Goal: Contribute content: Add original content to the website for others to see

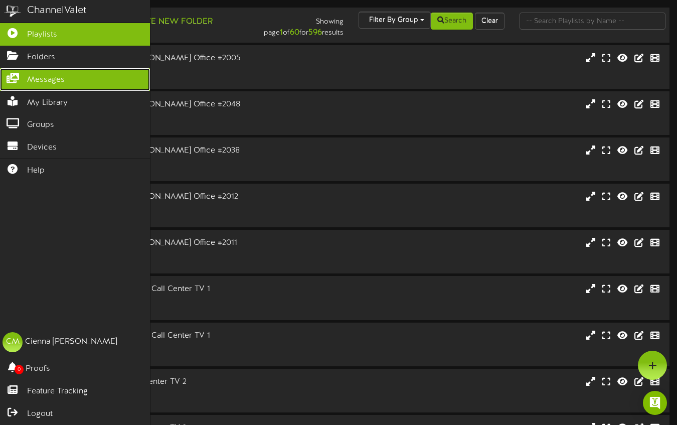
click at [48, 76] on span "Messages" at bounding box center [46, 80] width 38 height 12
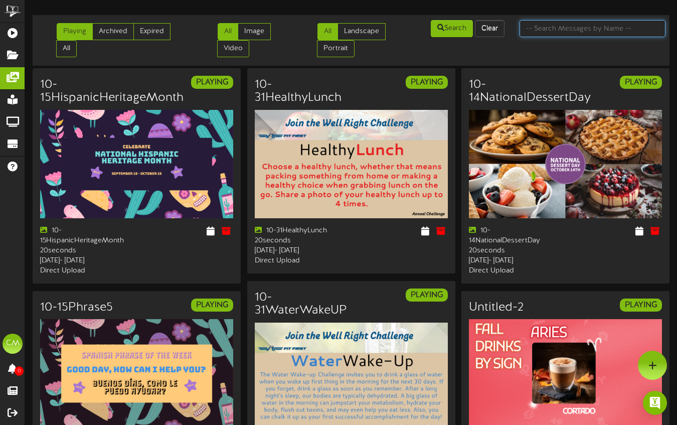
click at [564, 25] on input "text" at bounding box center [592, 28] width 146 height 17
type input "reverse"
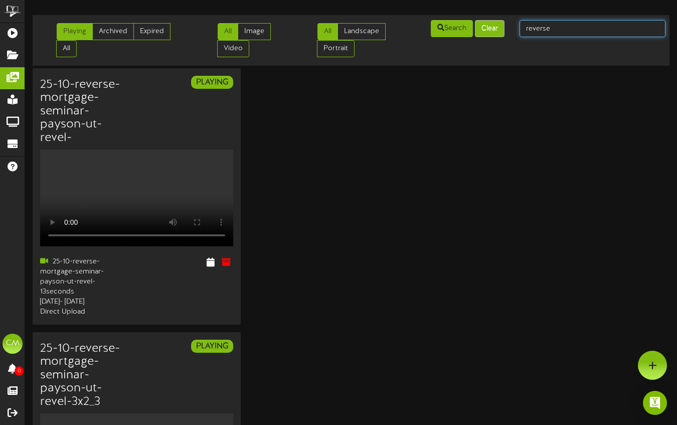
drag, startPoint x: 571, startPoint y: 28, endPoint x: 498, endPoint y: 28, distance: 73.7
click at [498, 28] on div "Playing Archived Expired All All Image Video All Landscape Portrait" at bounding box center [351, 40] width 644 height 43
type input "Home"
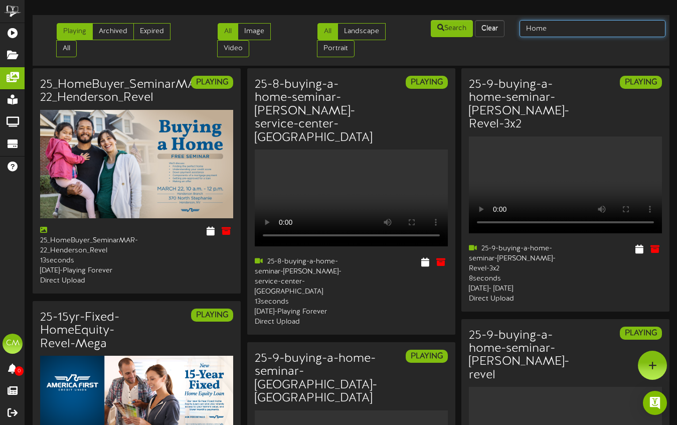
drag, startPoint x: 555, startPoint y: 26, endPoint x: 507, endPoint y: 27, distance: 48.6
click at [507, 27] on div "Playing Archived Expired All All Image Video All Landscape Portrait" at bounding box center [351, 40] width 644 height 43
type input "heloc"
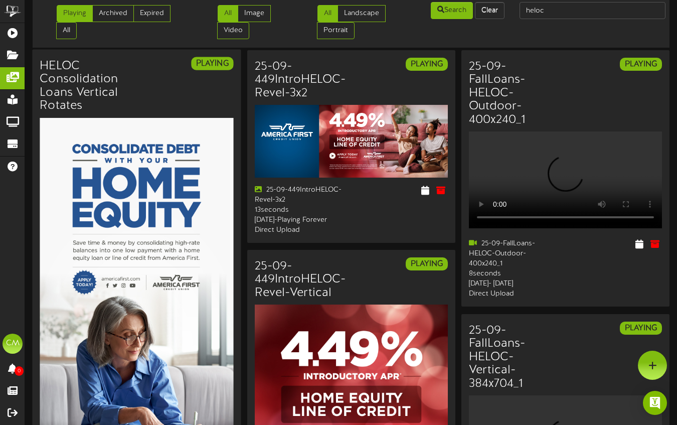
scroll to position [18, 0]
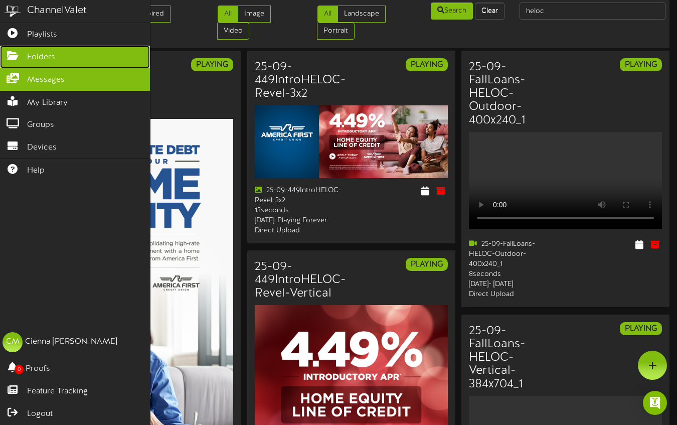
click at [39, 54] on span "Folders" at bounding box center [41, 58] width 28 height 12
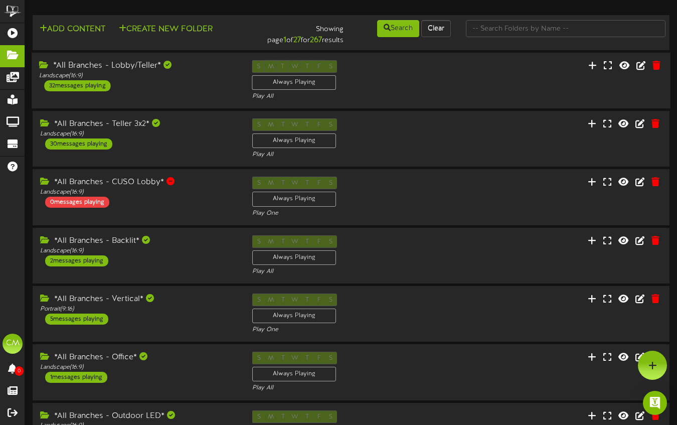
click at [176, 90] on div "*All Branches - Lobby/Teller* Landscape ( 16:9 ) 32 messages playing" at bounding box center [138, 75] width 213 height 31
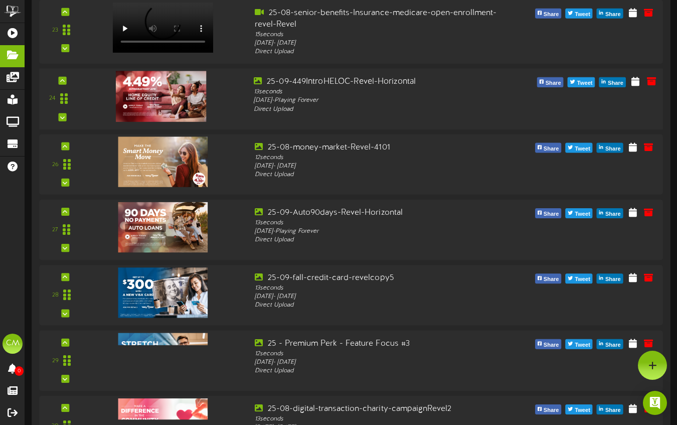
scroll to position [1599, 0]
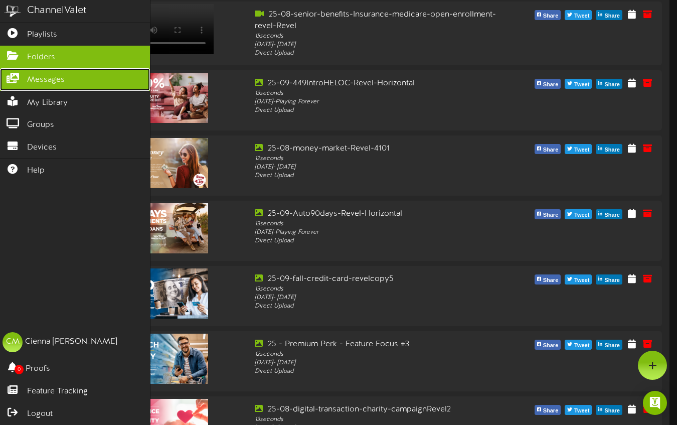
click at [14, 78] on icon at bounding box center [12, 77] width 25 height 8
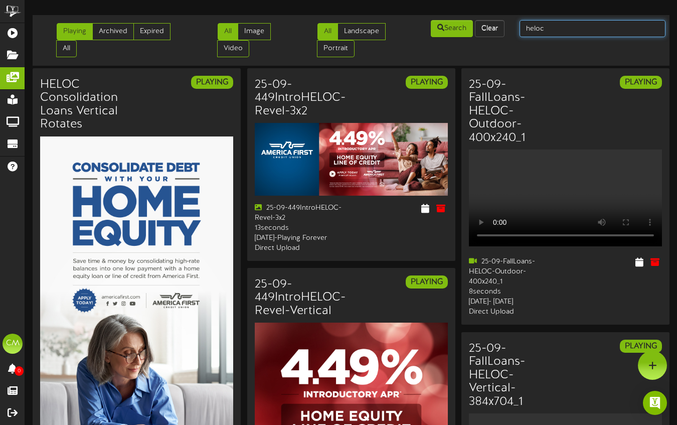
drag, startPoint x: 562, startPoint y: 31, endPoint x: 518, endPoint y: 30, distance: 44.1
click at [518, 30] on div "heloc" at bounding box center [592, 28] width 161 height 19
type input "reverse"
click at [454, 34] on button "Search" at bounding box center [452, 28] width 42 height 17
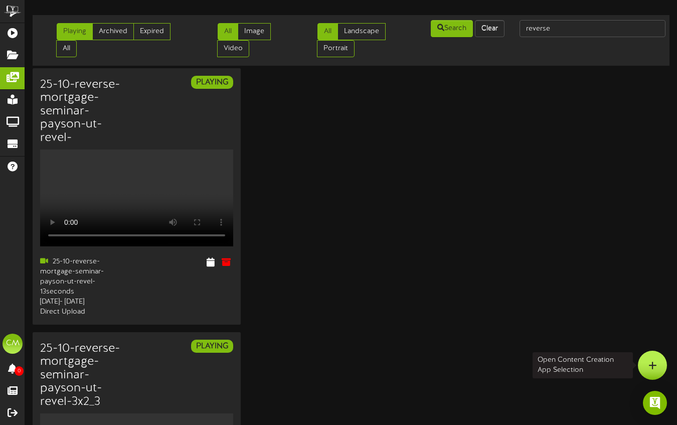
click at [654, 362] on icon at bounding box center [652, 364] width 9 height 9
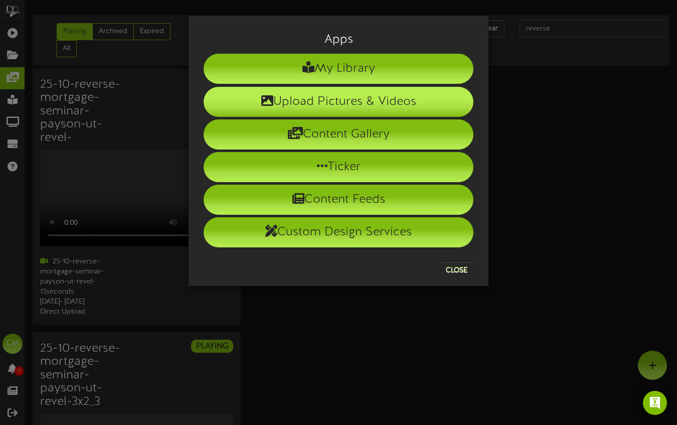
click at [404, 100] on li "Upload Pictures & Videos" at bounding box center [339, 102] width 270 height 30
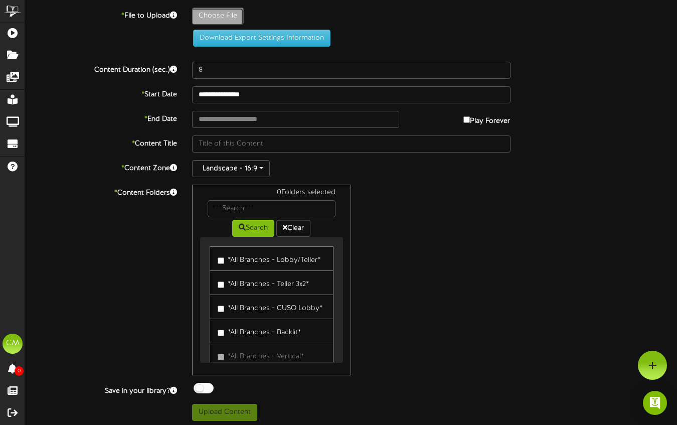
type input "**********"
type input "25-9-reverse-mortgage-seminar-af-revel_1"
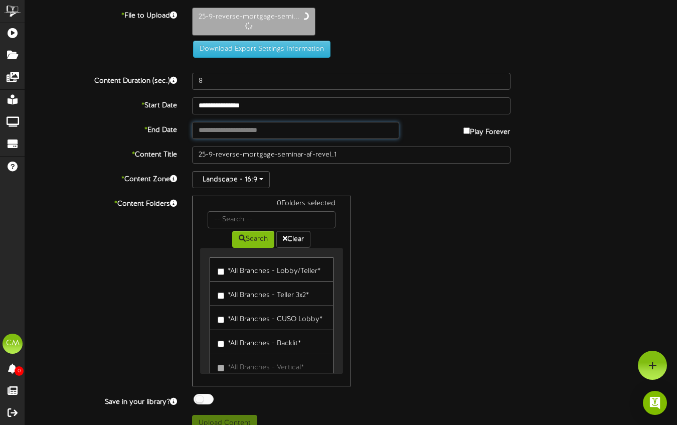
click at [253, 124] on input "text" at bounding box center [295, 130] width 207 height 17
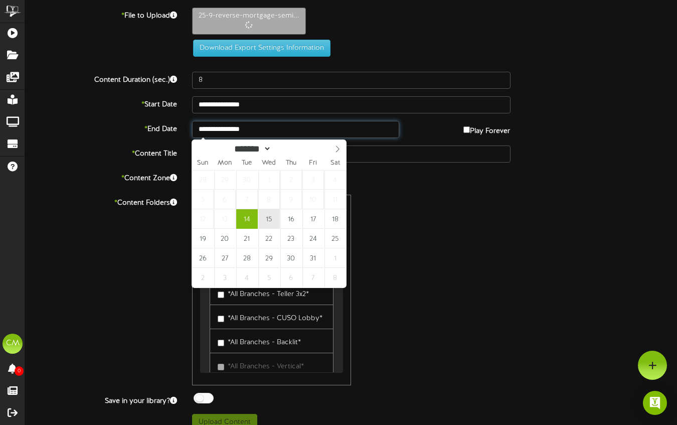
type input "**********"
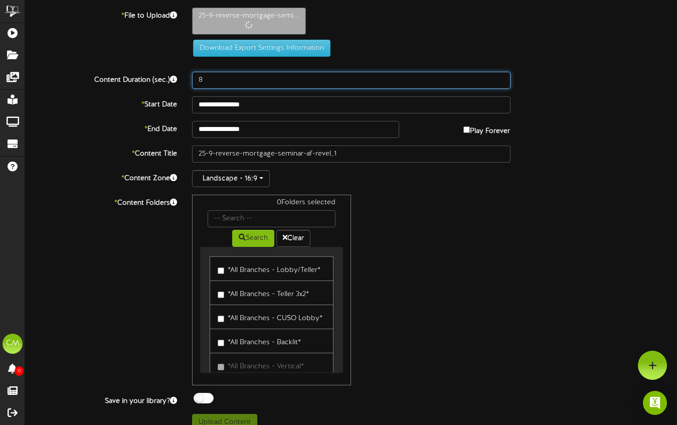
click at [203, 78] on input "8" at bounding box center [351, 80] width 318 height 17
type input "8"
type input "13"
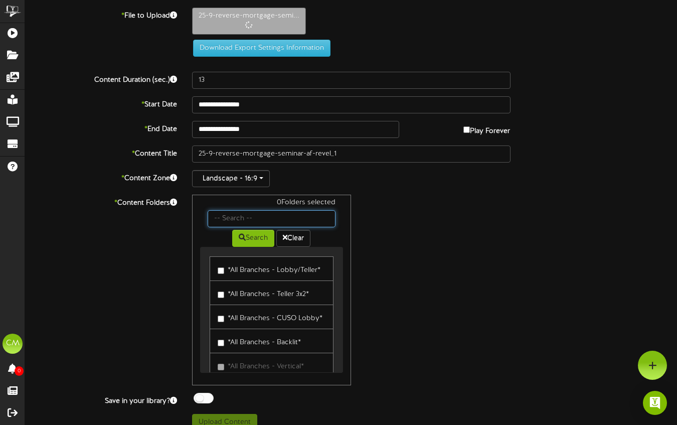
click at [213, 213] on input "text" at bounding box center [272, 218] width 128 height 17
type input "[US_STATE][GEOGRAPHIC_DATA]"
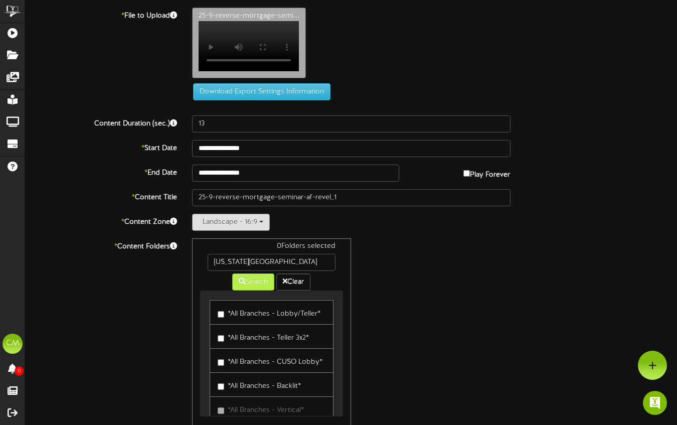
click at [261, 231] on button "Landscape - 16:9" at bounding box center [231, 222] width 78 height 17
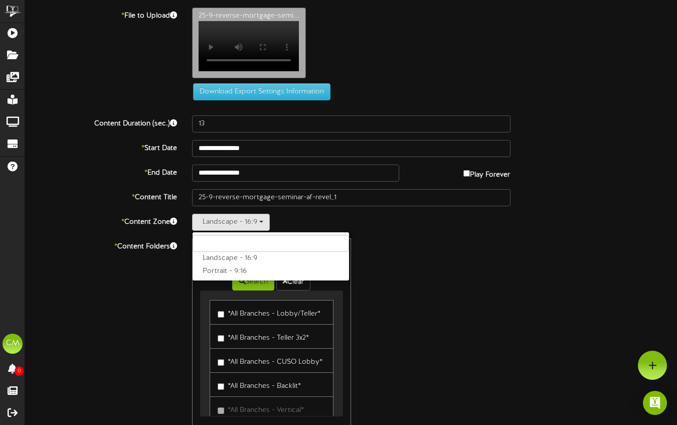
click at [458, 282] on div "0 Folders selected [US_STATE][GEOGRAPHIC_DATA] Search Clear *All Branches - Lob…" at bounding box center [350, 333] width 333 height 190
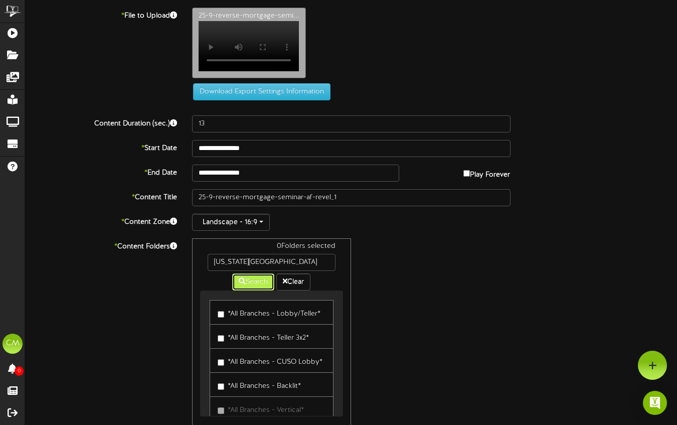
click at [252, 290] on button "Search" at bounding box center [253, 281] width 42 height 17
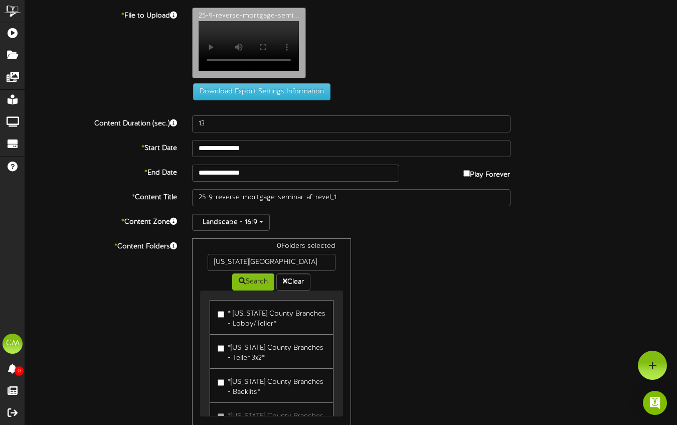
click at [232, 318] on label "* [US_STATE] County Branches - Lobby/Teller*" at bounding box center [272, 317] width 108 height 24
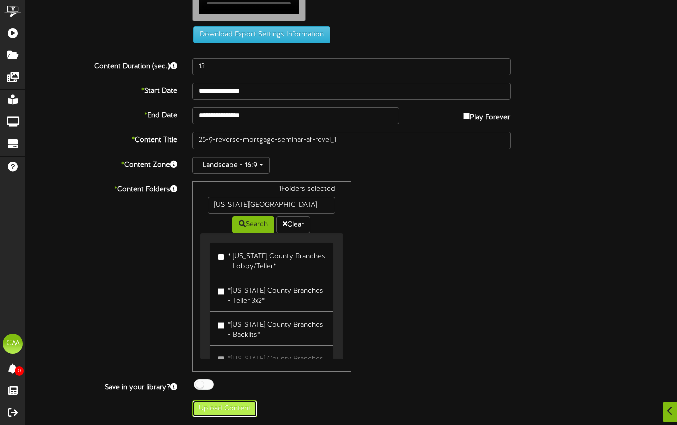
click at [235, 414] on button "Upload Content" at bounding box center [224, 408] width 65 height 17
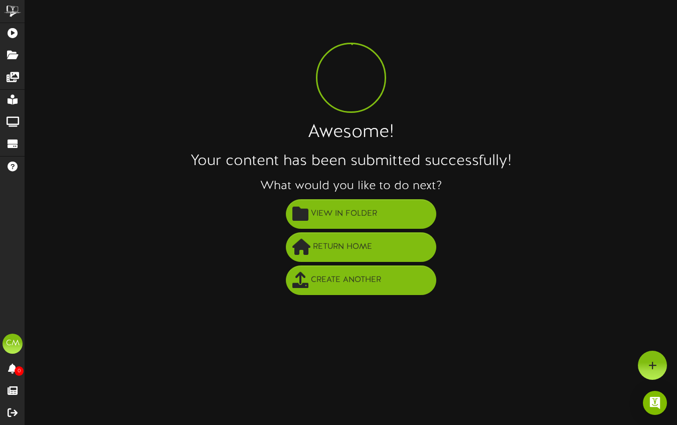
scroll to position [0, 0]
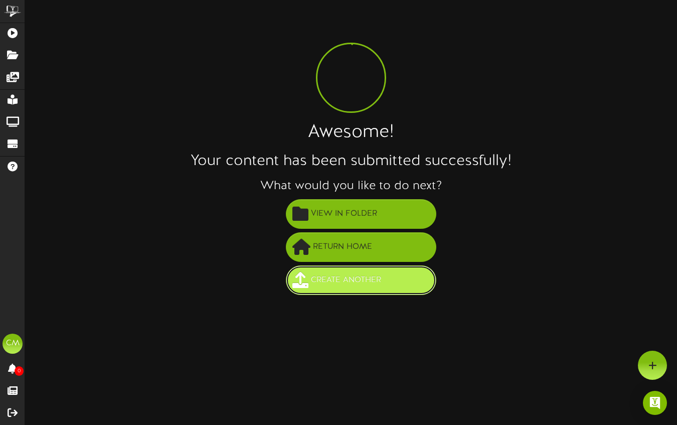
click at [339, 276] on span "Create Another" at bounding box center [345, 280] width 75 height 17
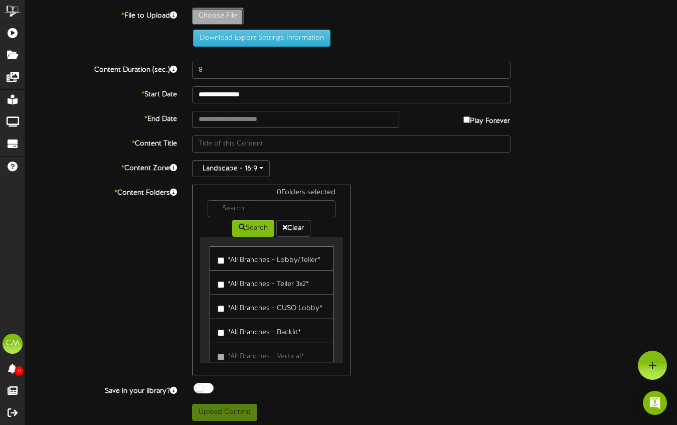
type input "**********"
type input "25-9-reverse-mortgage-seminar-af-revel-3x2"
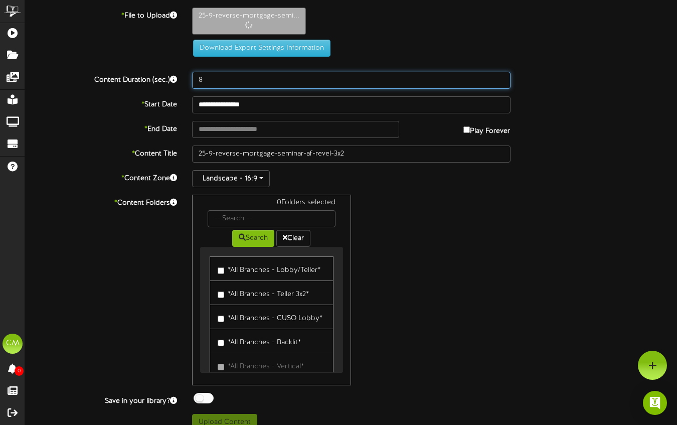
drag, startPoint x: 210, startPoint y: 79, endPoint x: 172, endPoint y: 79, distance: 38.1
click at [172, 79] on div "Content Duration (sec.) 8" at bounding box center [351, 80] width 667 height 17
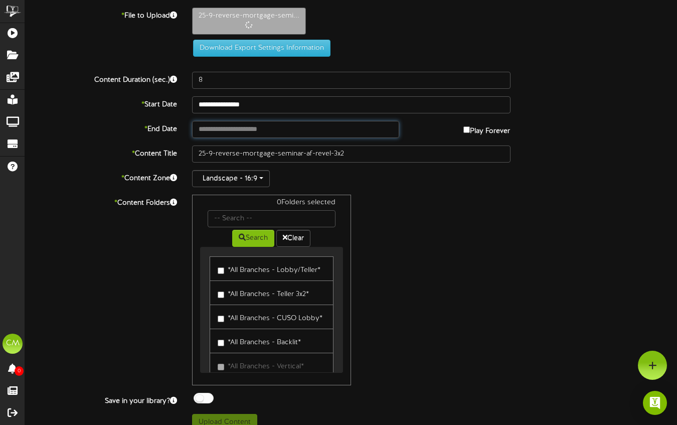
click at [271, 126] on input "text" at bounding box center [295, 129] width 207 height 17
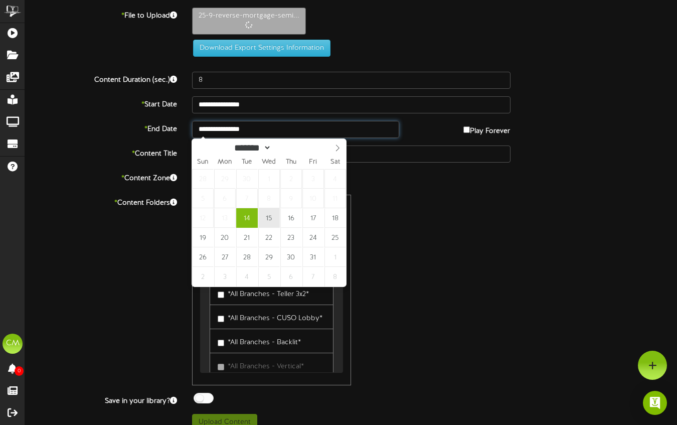
type input "**********"
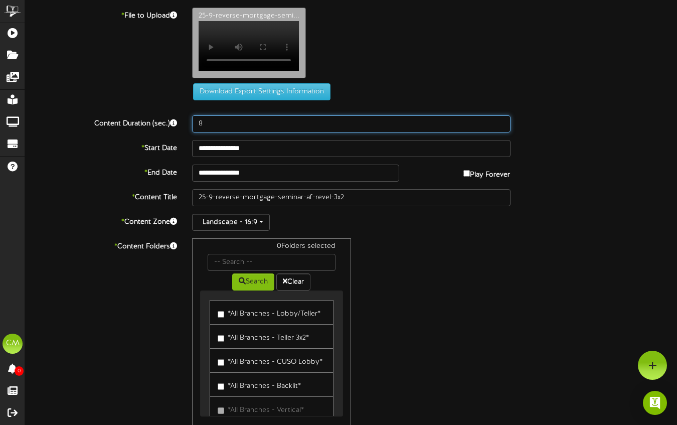
click at [216, 117] on input "8" at bounding box center [351, 123] width 318 height 17
drag, startPoint x: 221, startPoint y: 109, endPoint x: 157, endPoint y: 106, distance: 63.2
click at [157, 115] on div "Content Duration (sec.) 8" at bounding box center [351, 123] width 667 height 17
type input "13"
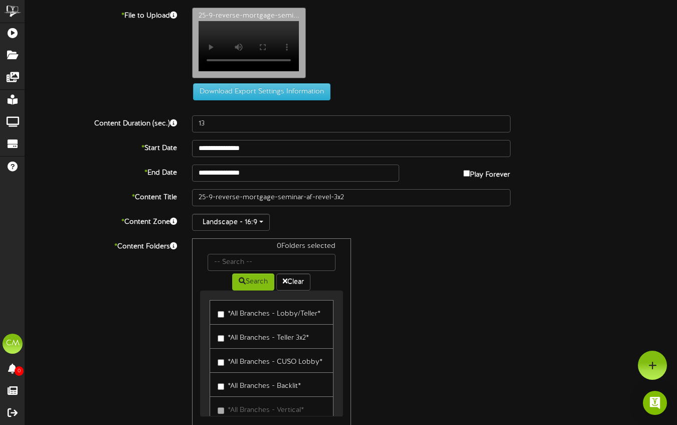
click at [355, 50] on div "25-9-reverse-mortgage-semi... Your browser does not support HTML5 video." at bounding box center [434, 46] width 500 height 76
click at [256, 254] on input "text" at bounding box center [272, 262] width 128 height 17
type input "utah"
click at [257, 273] on button "Search" at bounding box center [253, 281] width 42 height 17
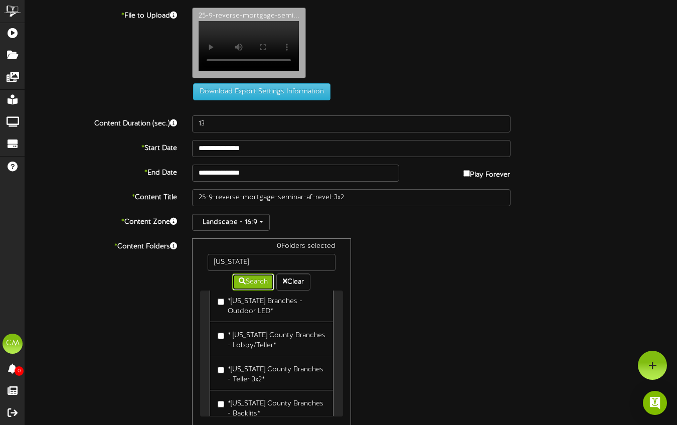
scroll to position [222, 0]
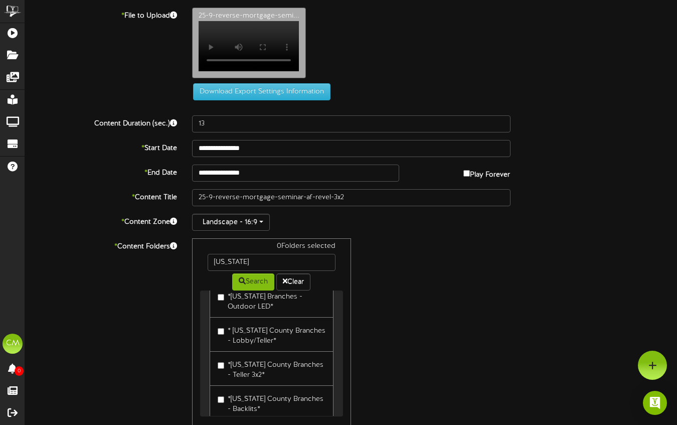
click at [278, 356] on label "*[US_STATE] County Branches - Teller 3x2*" at bounding box center [272, 368] width 108 height 24
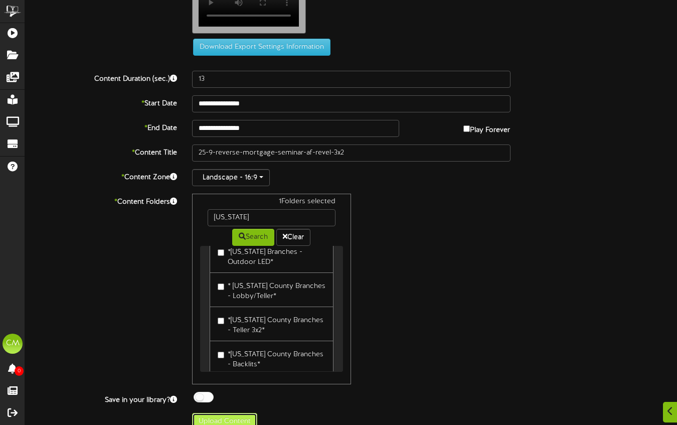
click at [225, 413] on button "Upload Content" at bounding box center [224, 421] width 65 height 17
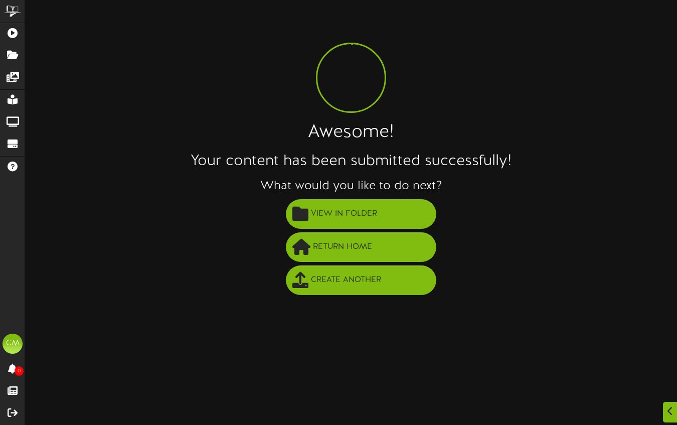
scroll to position [0, 0]
